Goal: Information Seeking & Learning: Find specific fact

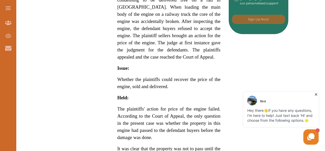
drag, startPoint x: 118, startPoint y: 66, endPoint x: 139, endPoint y: 77, distance: 23.9
click at [139, 77] on div "[PERSON_NAME] Ltd v [GEOGRAPHIC_DATA] Brick and Cement Syndicate [1922] concern…" at bounding box center [168, 22] width 119 height 463
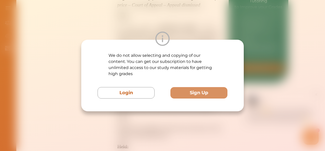
scroll to position [254, 0]
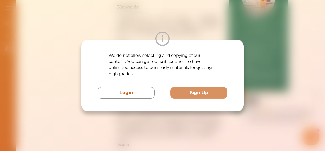
click at [154, 119] on div "We do not allow selecting and copying of our content. You can get our subscript…" at bounding box center [162, 75] width 325 height 151
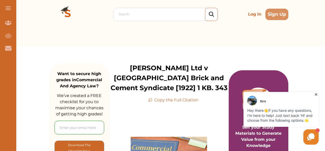
scroll to position [0, 0]
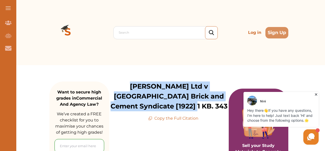
drag, startPoint x: 117, startPoint y: 85, endPoint x: 195, endPoint y: 107, distance: 80.3
click at [195, 107] on p "[PERSON_NAME] Ltd v [GEOGRAPHIC_DATA] Brick and Cement Syndicate [1922] 1 KB. 3…" at bounding box center [168, 96] width 119 height 30
click at [144, 93] on p "[PERSON_NAME] Ltd v [GEOGRAPHIC_DATA] Brick and Cement Syndicate [1922] 1 KB. 3…" at bounding box center [168, 96] width 119 height 30
drag, startPoint x: 117, startPoint y: 85, endPoint x: 194, endPoint y: 106, distance: 79.4
click at [194, 106] on p "[PERSON_NAME] Ltd v [GEOGRAPHIC_DATA] Brick and Cement Syndicate [1922] 1 KB. 3…" at bounding box center [168, 96] width 119 height 30
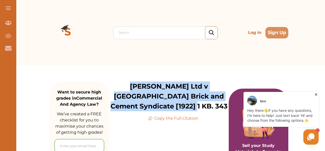
copy p "[PERSON_NAME] Ltd v [GEOGRAPHIC_DATA] Brick and Cement Syndicate [1922] 1 KB. 3…"
click at [118, 85] on p "[PERSON_NAME] Ltd v [GEOGRAPHIC_DATA] Brick and Cement Syndicate [1922] 1 KB. 3…" at bounding box center [168, 96] width 119 height 30
drag, startPoint x: 142, startPoint y: 94, endPoint x: 141, endPoint y: 91, distance: 3.5
click at [142, 94] on p "[PERSON_NAME] Ltd v [GEOGRAPHIC_DATA] Brick and Cement Syndicate [1922] 1 KB. 3…" at bounding box center [168, 96] width 119 height 30
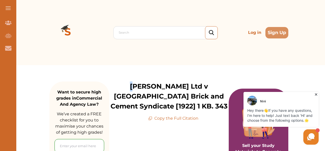
click at [118, 83] on p "[PERSON_NAME] Ltd v [GEOGRAPHIC_DATA] Brick and Cement Syndicate [1922] 1 KB. 3…" at bounding box center [168, 96] width 119 height 30
click at [147, 100] on p "[PERSON_NAME] Ltd v [GEOGRAPHIC_DATA] Brick and Cement Syndicate [1922] 1 KB. 3…" at bounding box center [168, 96] width 119 height 30
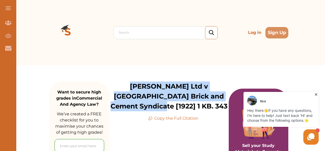
drag, startPoint x: 162, startPoint y: 108, endPoint x: 113, endPoint y: 88, distance: 52.6
click at [113, 88] on p "[PERSON_NAME] Ltd v [GEOGRAPHIC_DATA] Brick and Cement Syndicate [1922] 1 KB. 3…" at bounding box center [168, 96] width 119 height 30
copy p "[PERSON_NAME] Ltd v [GEOGRAPHIC_DATA] Brick and Cement Syndicate [1922]"
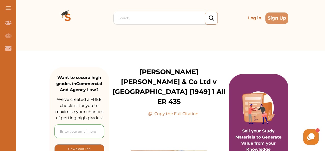
scroll to position [25, 0]
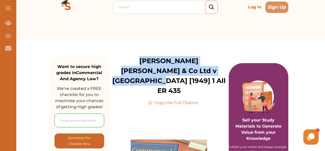
drag, startPoint x: 122, startPoint y: 61, endPoint x: 211, endPoint y: 69, distance: 89.5
click at [211, 69] on p "Demby Hamilton & Co Ltd v Barden [1949] 1 All ER 435" at bounding box center [168, 76] width 119 height 40
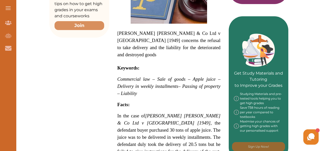
click at [135, 83] on span "– Passing of property – Liability" at bounding box center [168, 89] width 103 height 12
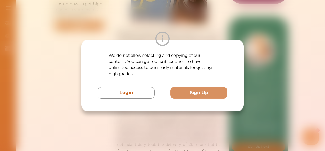
scroll to position [229, 0]
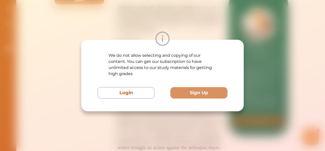
click at [160, 119] on div "We do not allow selecting and copying of our content. You can get our subscript…" at bounding box center [162, 75] width 325 height 151
click at [149, 119] on div "We do not allow selecting and copying of our content. You can get our subscript…" at bounding box center [162, 75] width 325 height 151
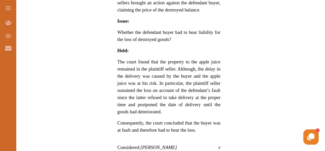
scroll to position [382, 0]
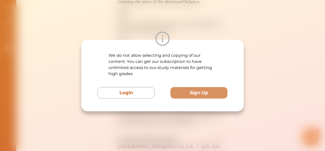
click at [192, 17] on div "We do not allow selecting and copying of our content. You can get our subscript…" at bounding box center [162, 75] width 325 height 151
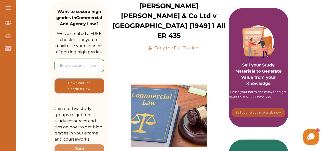
scroll to position [25, 0]
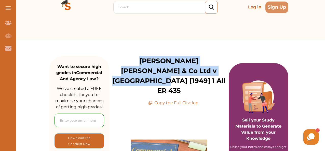
drag, startPoint x: 127, startPoint y: 60, endPoint x: 215, endPoint y: 70, distance: 88.1
click at [215, 70] on p "Demby Hamilton & Co Ltd v Barden [1949] 1 All ER 435" at bounding box center [168, 76] width 119 height 40
copy p "Demby Hamilton & Co Ltd v Barden [1949] 1 All ER 435"
click at [138, 60] on p "Demby Hamilton & Co Ltd v Barden [1949] 1 All ER 435" at bounding box center [168, 76] width 119 height 40
click at [120, 60] on p "Demby Hamilton & Co Ltd v Barden [1949] 1 All ER 435" at bounding box center [168, 76] width 119 height 40
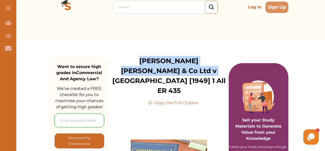
drag, startPoint x: 122, startPoint y: 60, endPoint x: 172, endPoint y: 74, distance: 51.8
click at [172, 74] on p "Demby Hamilton & Co Ltd v Barden [1949] 1 All ER 435" at bounding box center [168, 76] width 119 height 40
copy p "Demby Hamilton & Co Ltd v Barden [1949]"
